Goal: Task Accomplishment & Management: Use online tool/utility

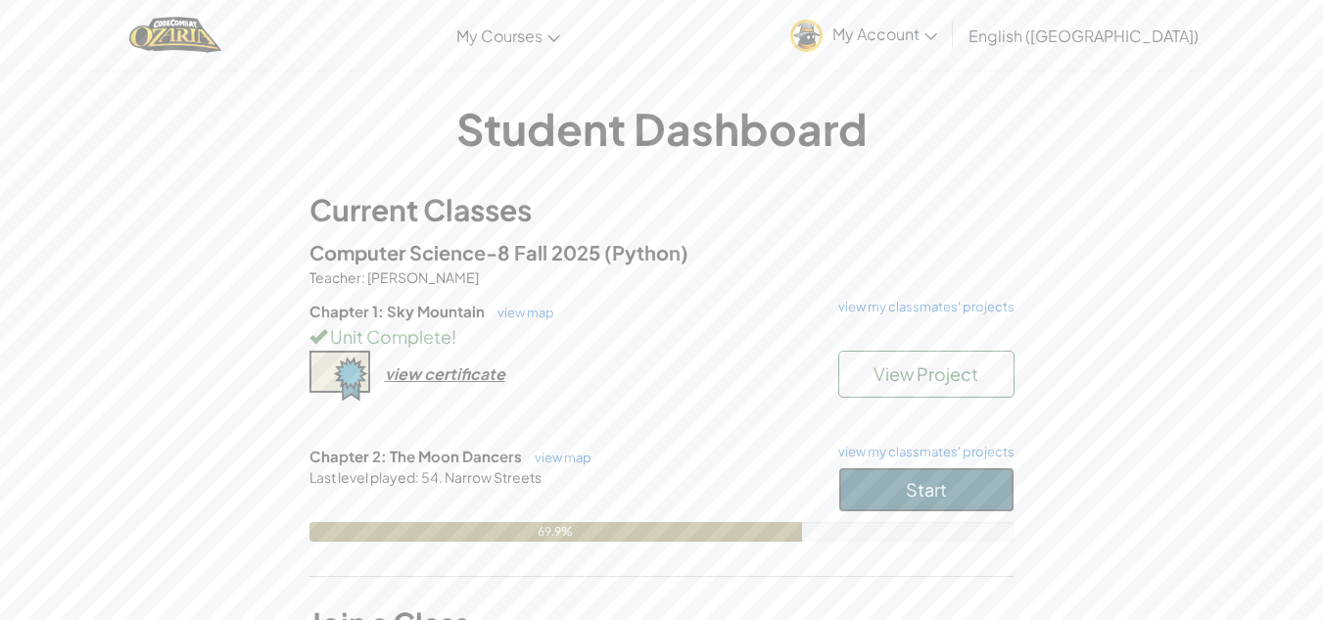
click at [953, 488] on button "Start" at bounding box center [926, 489] width 176 height 45
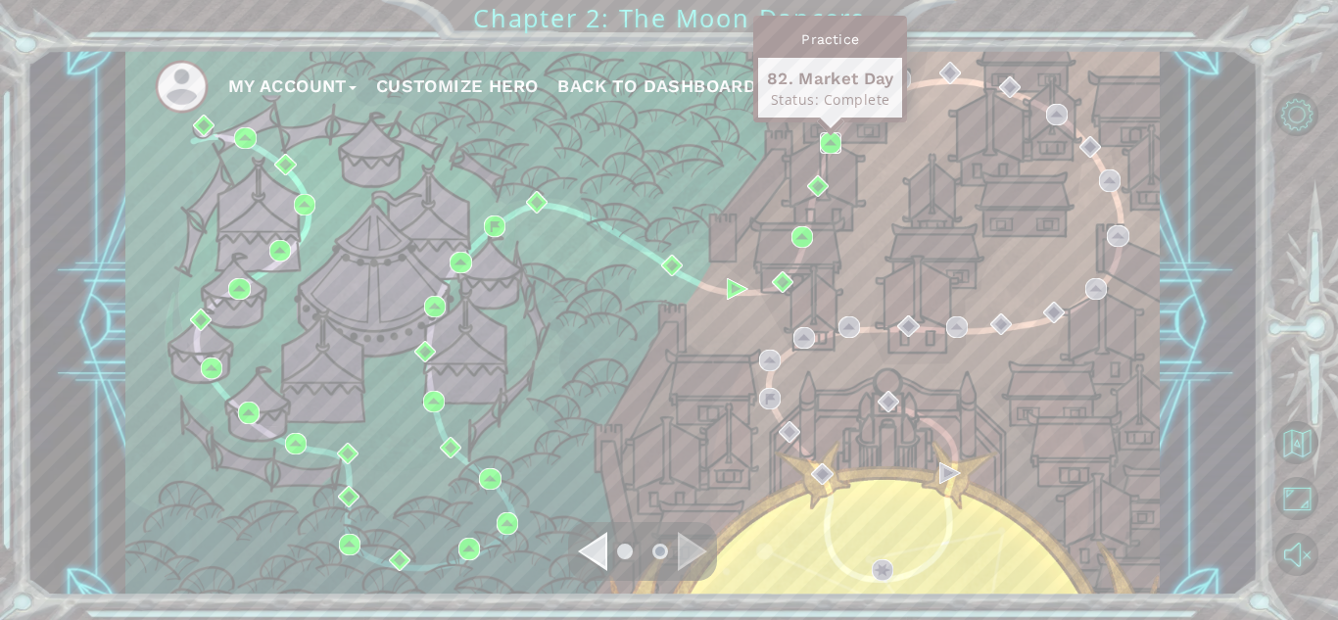
click at [831, 136] on img at bounding box center [831, 143] width 22 height 22
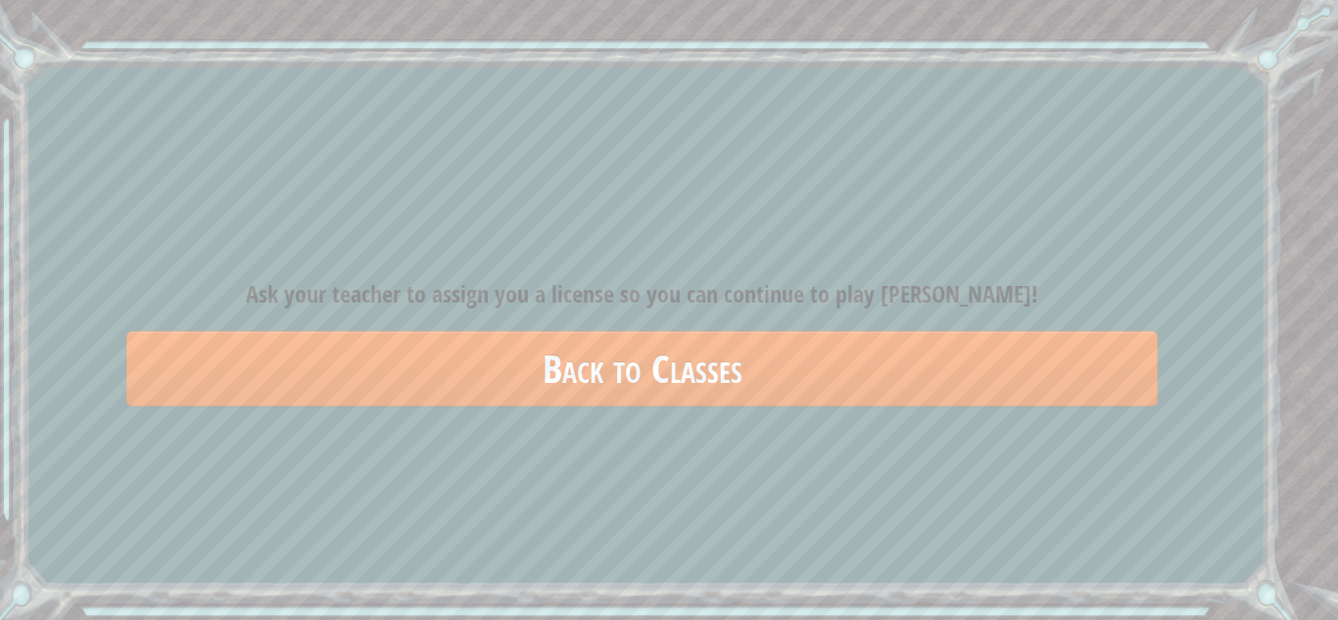
click at [1114, 458] on div "Goals Error loading from server. Try refreshing the page. You'll need to join a…" at bounding box center [669, 310] width 1338 height 620
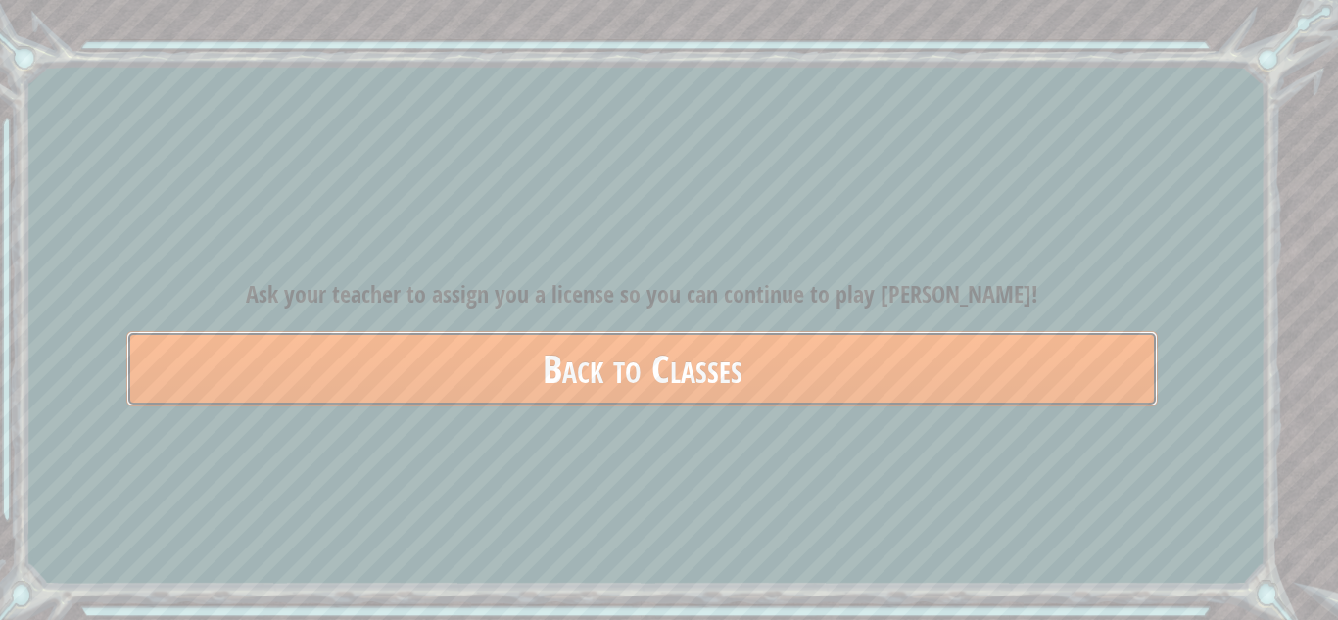
click at [923, 358] on link "Back to Classes" at bounding box center [641, 368] width 1031 height 75
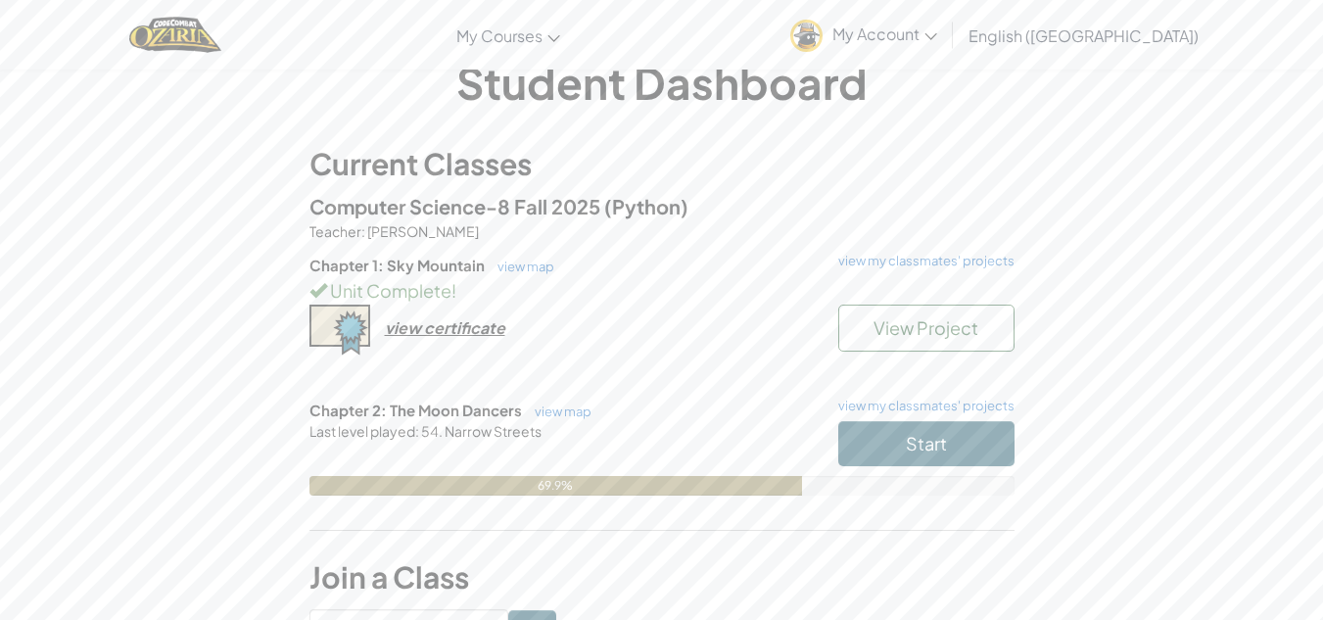
scroll to position [49, 0]
